Goal: Find contact information: Find contact information

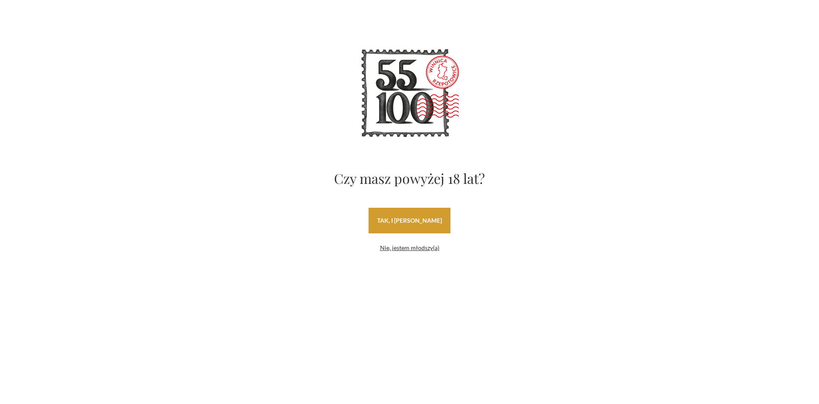
click at [407, 217] on link "tak, i uwielbiam wino" at bounding box center [410, 221] width 82 height 26
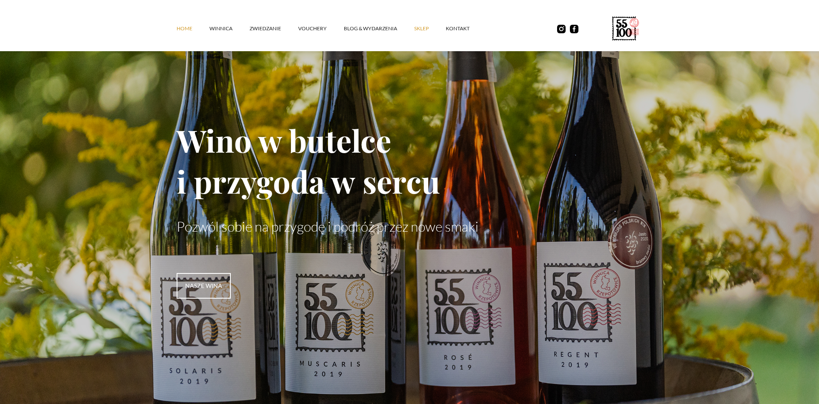
click at [418, 29] on link "SKLEP" at bounding box center [430, 29] width 32 height 26
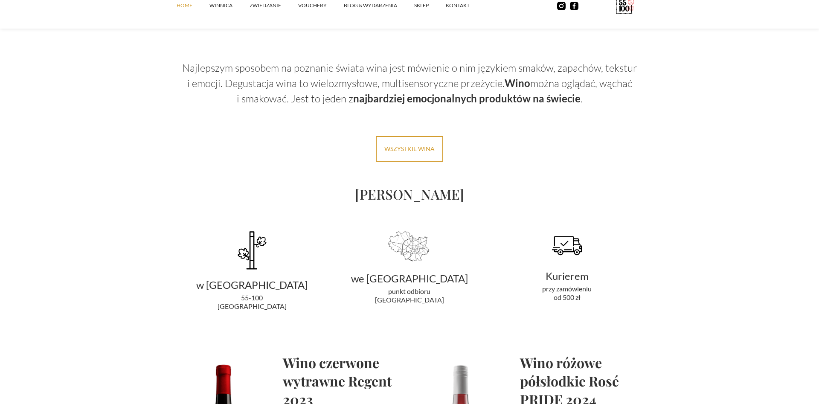
scroll to position [1567, 0]
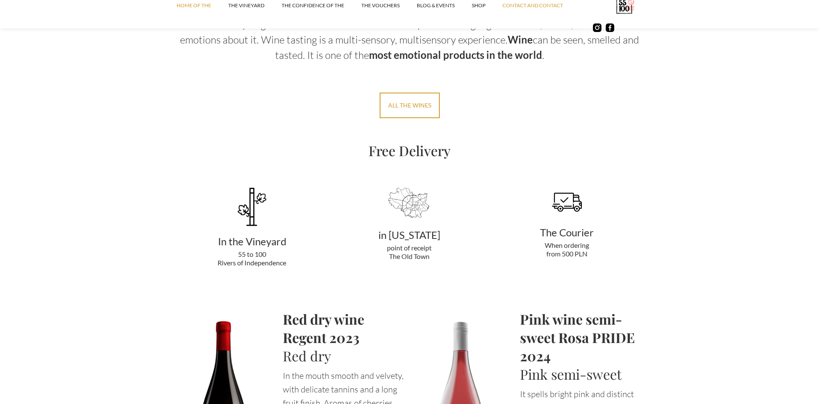
click at [521, 4] on link "Contact and contact" at bounding box center [542, 6] width 78 height 26
